Goal: Task Accomplishment & Management: Complete application form

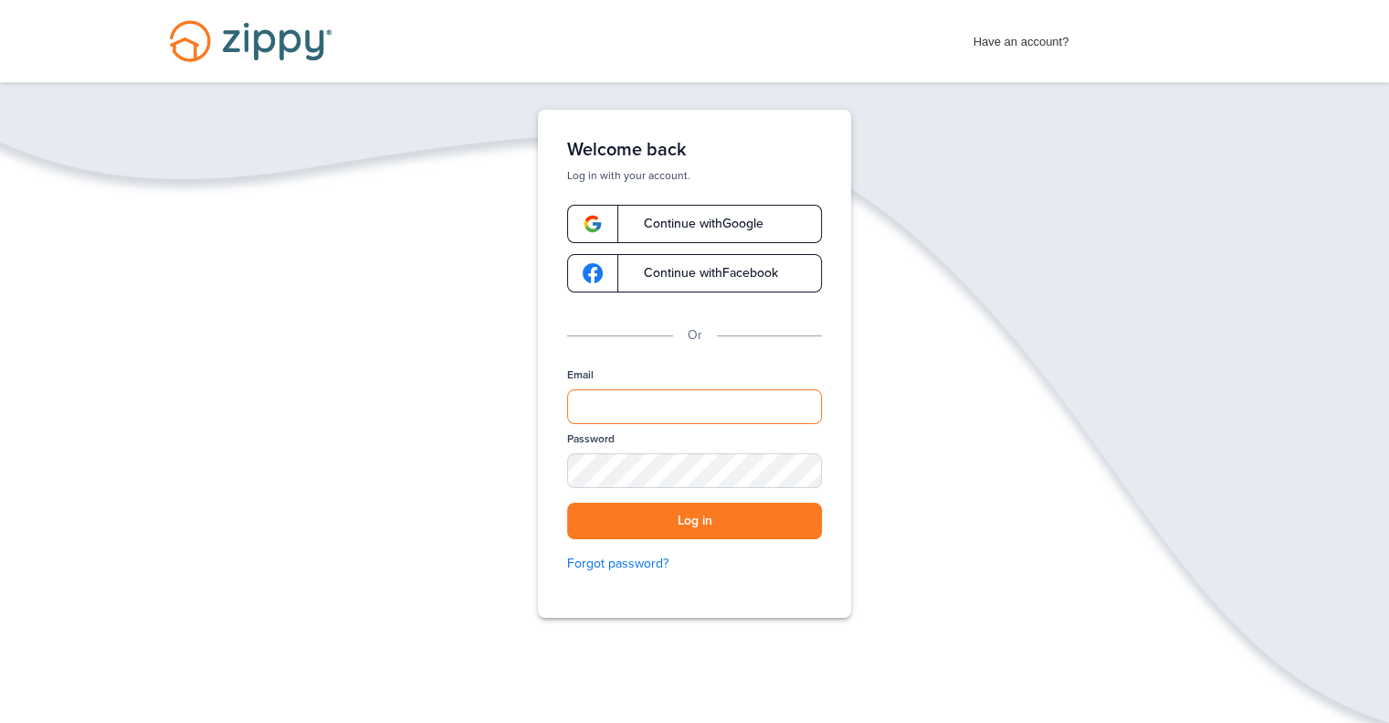
type input "**********"
click at [819, 533] on div at bounding box center [659, 591] width 375 height 208
click at [798, 527] on button "Log in" at bounding box center [694, 520] width 255 height 37
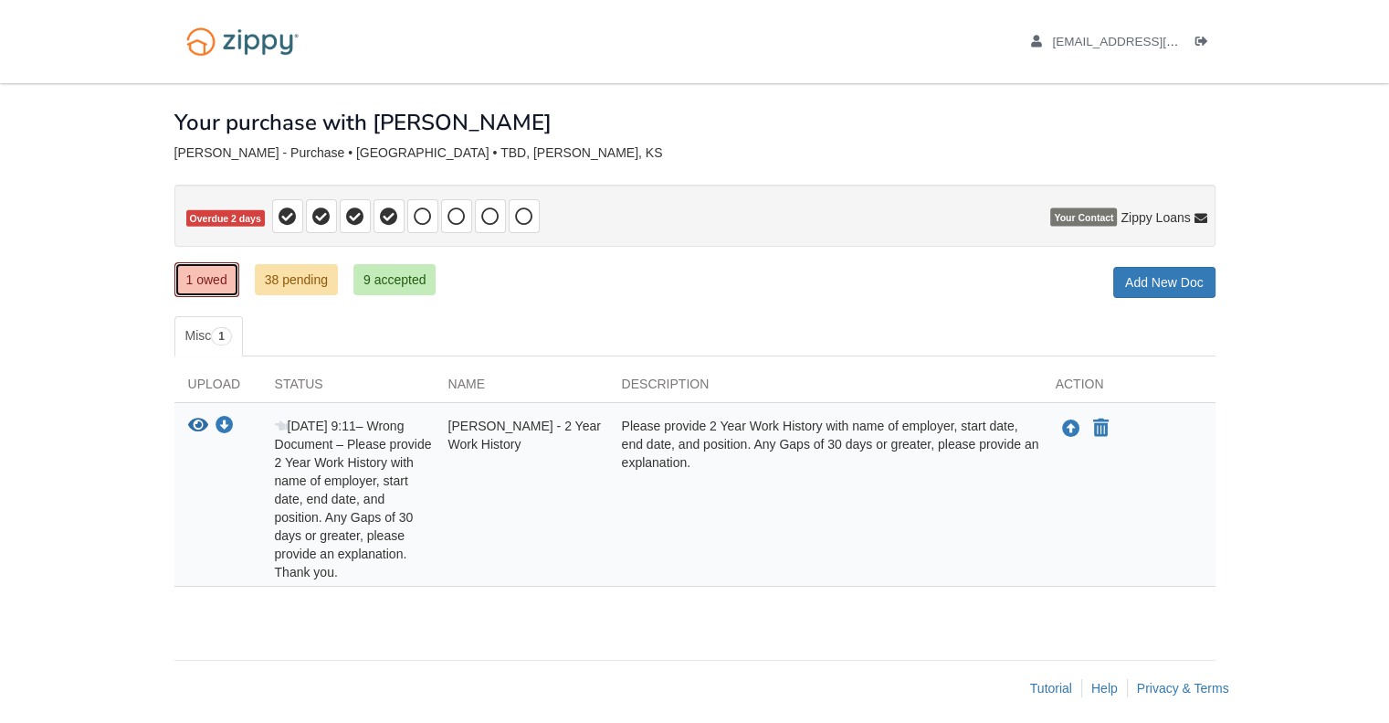
click at [212, 274] on link "1 owed" at bounding box center [206, 279] width 65 height 35
click at [1067, 427] on icon "Upload Mary Harleman - 2 Year Work History" at bounding box center [1071, 429] width 18 height 18
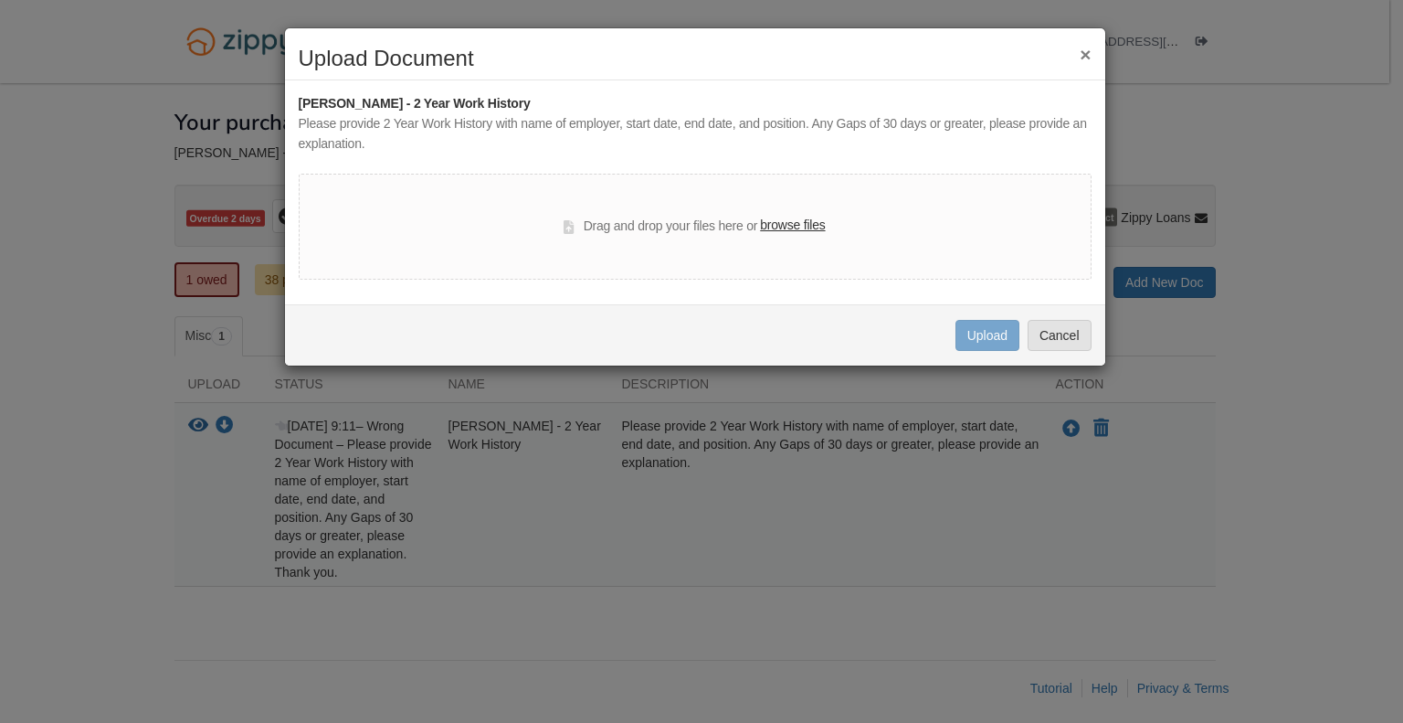
click at [805, 225] on label "browse files" at bounding box center [792, 226] width 65 height 20
click at [0, 0] on input "browse files" at bounding box center [0, 0] width 0 height 0
click at [1064, 340] on button "Cancel" at bounding box center [1060, 335] width 64 height 31
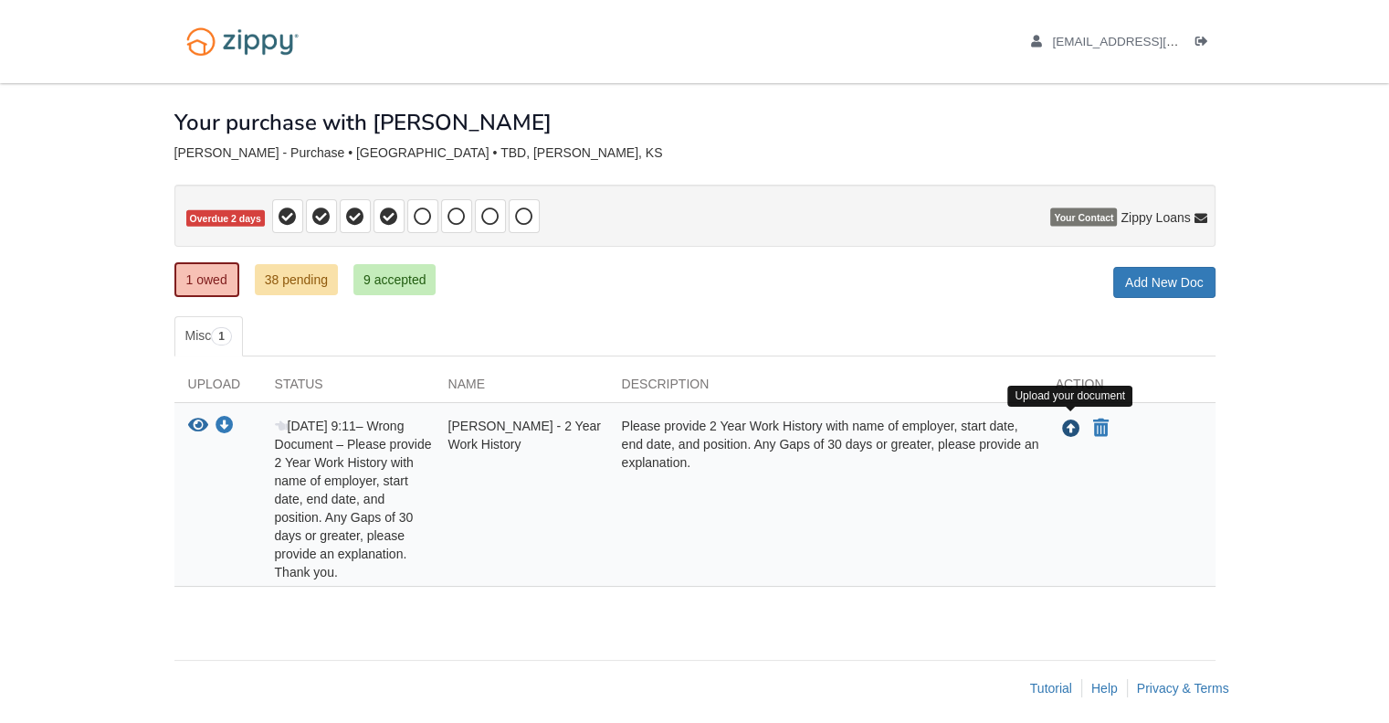
click at [1065, 427] on icon "Upload Mary Harleman - 2 Year Work History" at bounding box center [1071, 429] width 18 height 18
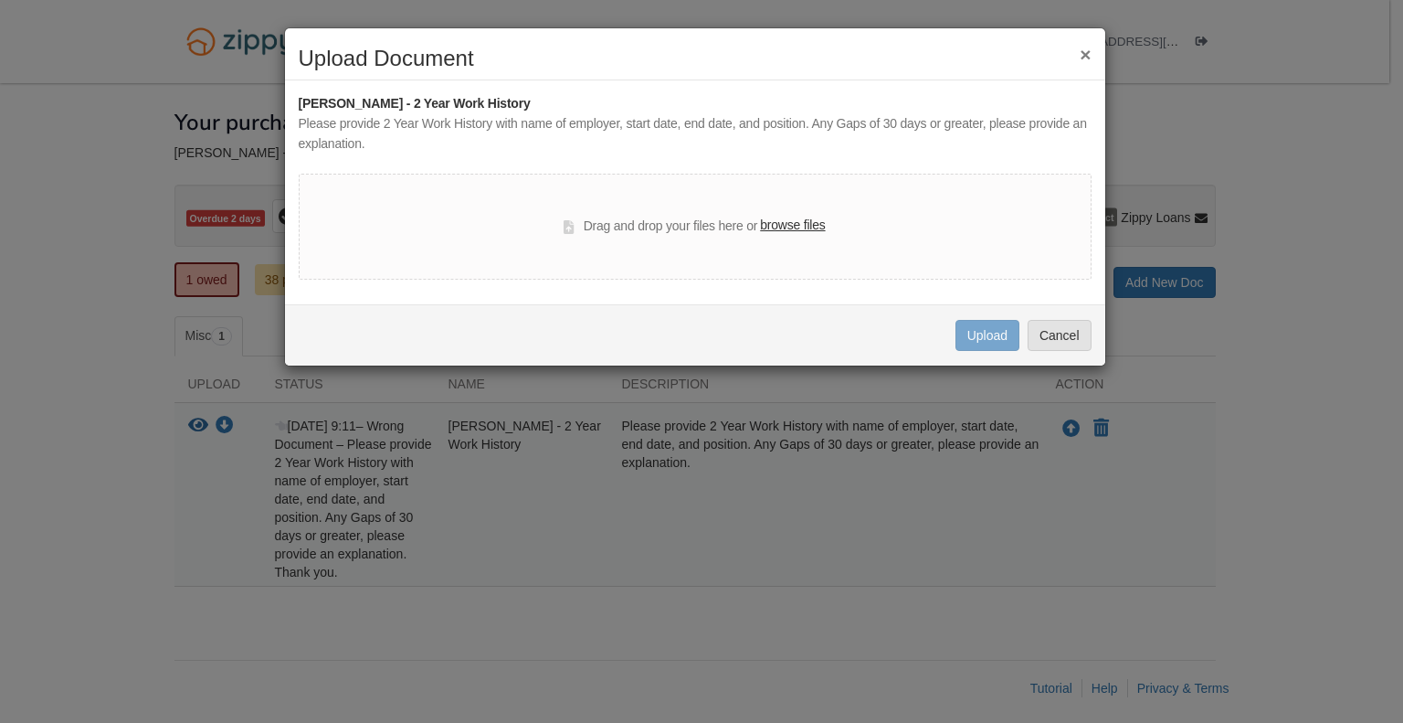
click at [812, 228] on label "browse files" at bounding box center [792, 226] width 65 height 20
click at [0, 0] on input "browse files" at bounding box center [0, 0] width 0 height 0
click at [798, 220] on label "browse files" at bounding box center [792, 226] width 65 height 20
click at [0, 0] on input "browse files" at bounding box center [0, 0] width 0 height 0
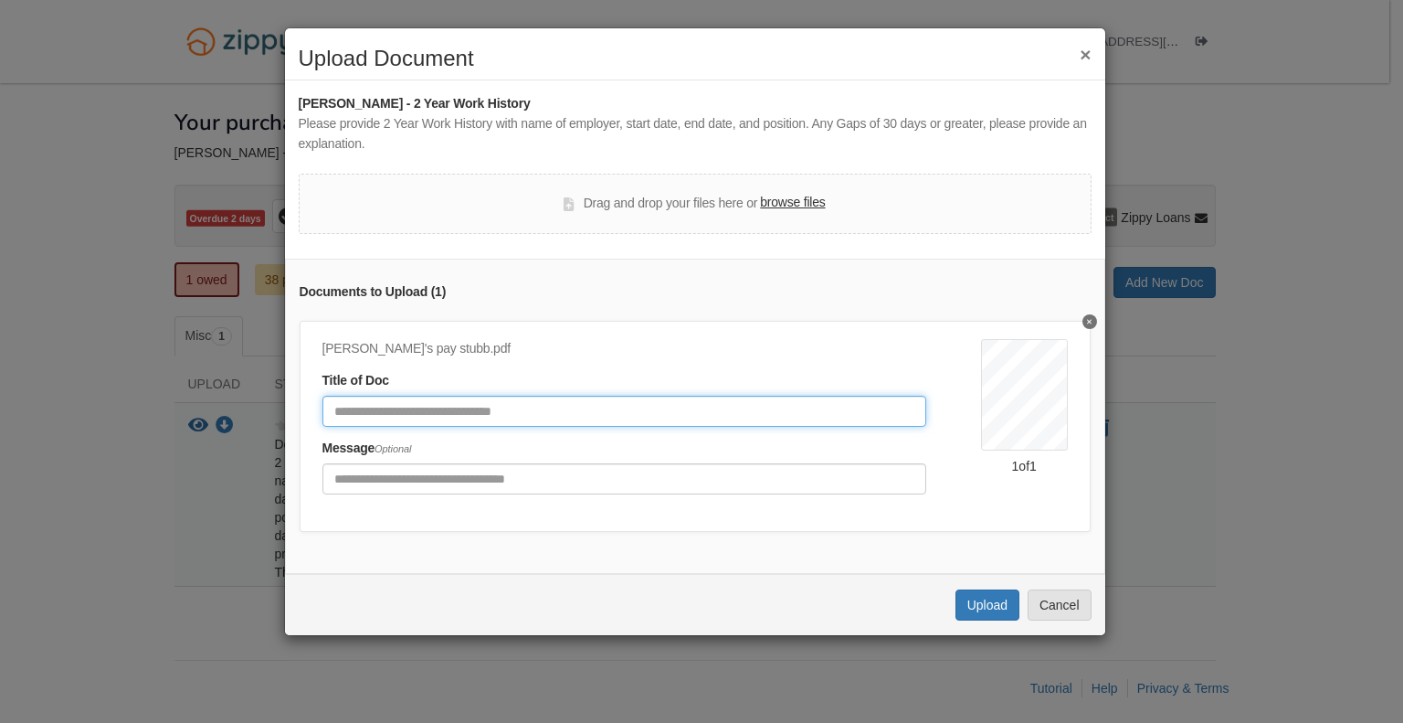
click at [449, 412] on input "Document Title" at bounding box center [624, 411] width 604 height 31
type input "********"
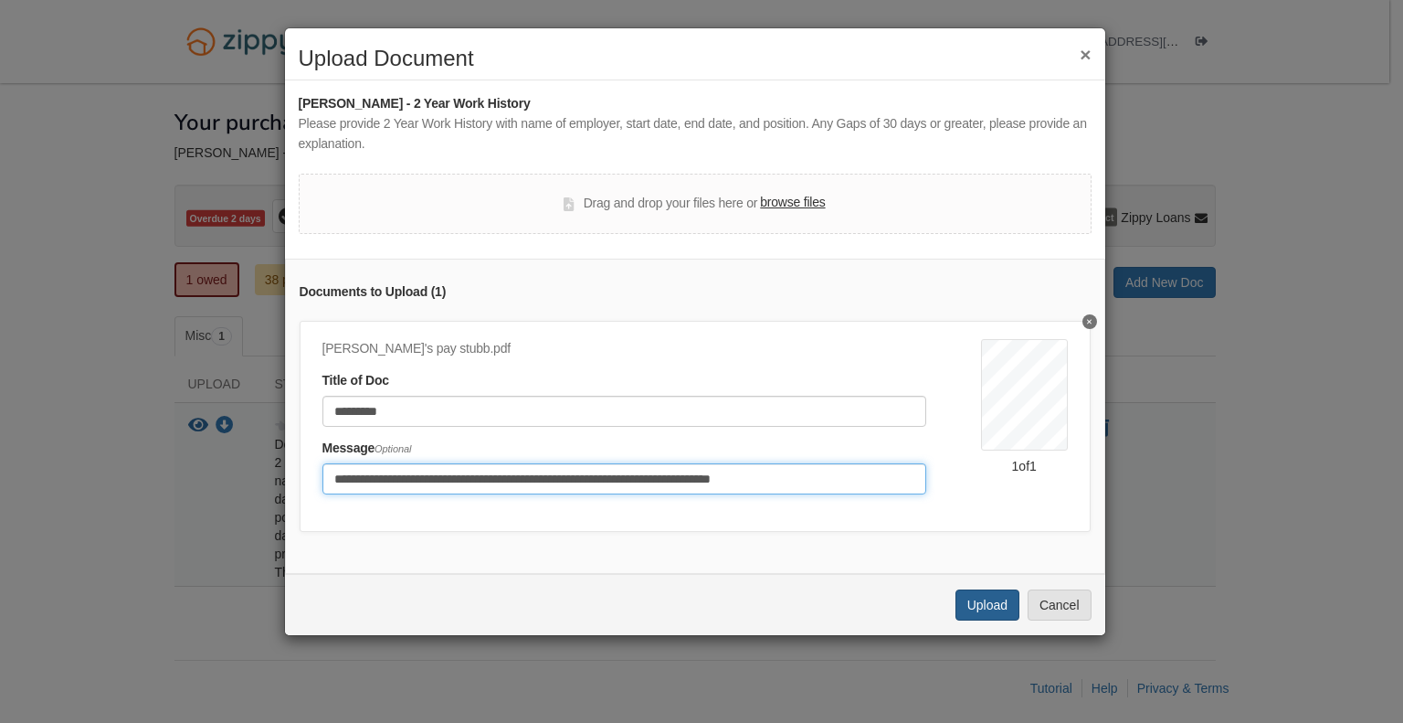
type input "**********"
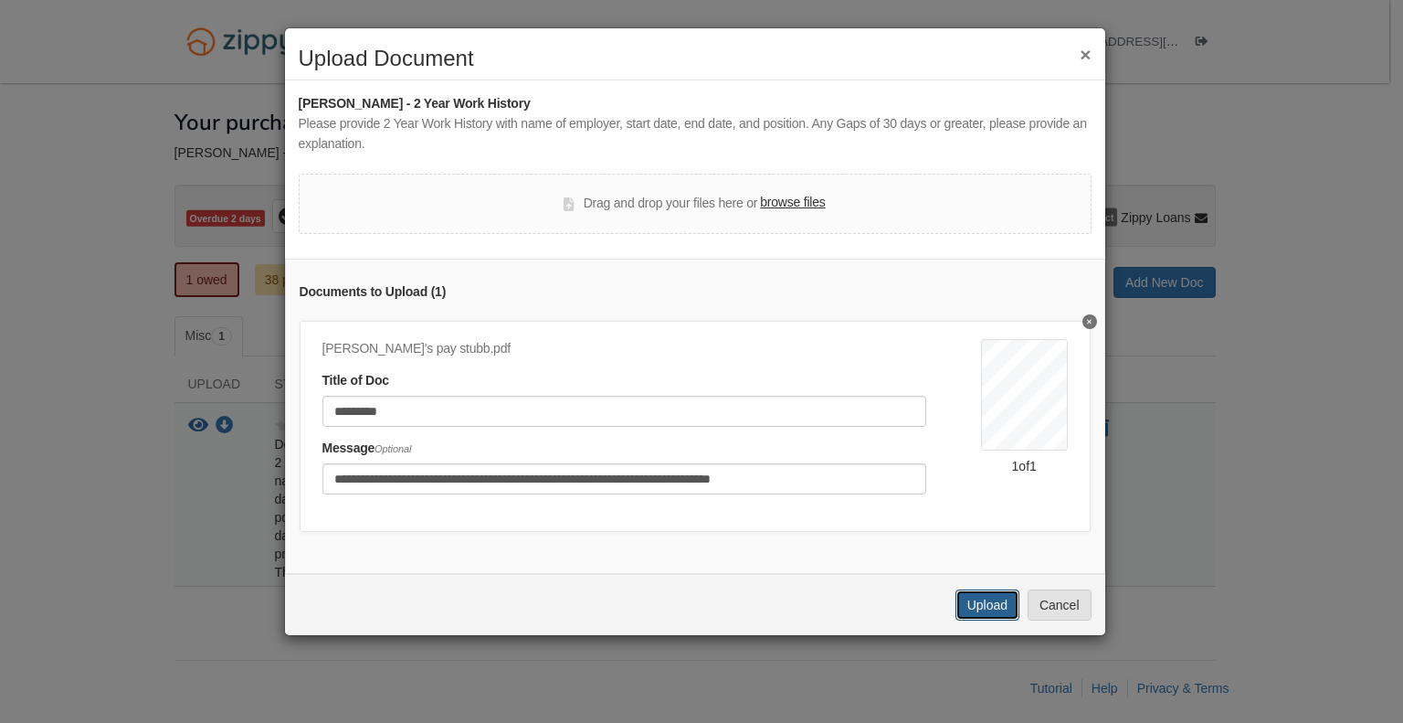
click at [975, 620] on button "Upload" at bounding box center [987, 604] width 64 height 31
